Goal: Task Accomplishment & Management: Use online tool/utility

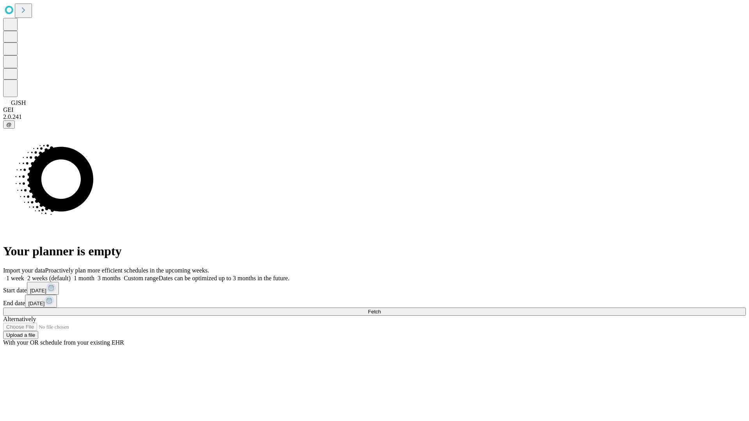
click at [380, 309] on span "Fetch" at bounding box center [374, 312] width 13 height 6
